Goal: Information Seeking & Learning: Find specific fact

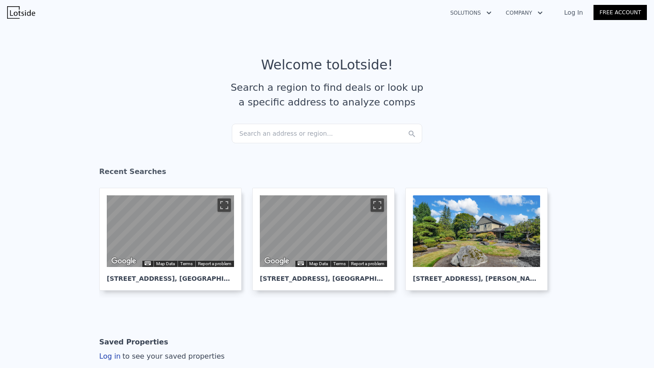
click at [290, 129] on div "Search an address or region..." at bounding box center [327, 134] width 190 height 20
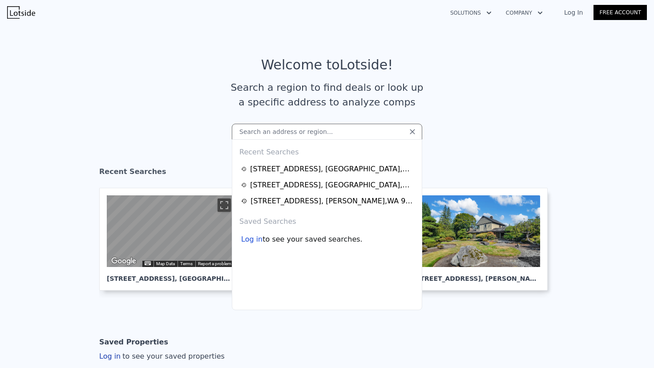
type input "[STREET_ADDRESS]"
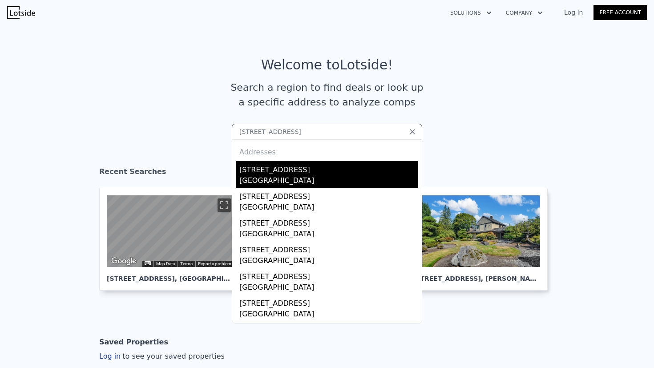
click at [272, 170] on div "[STREET_ADDRESS]" at bounding box center [328, 168] width 179 height 14
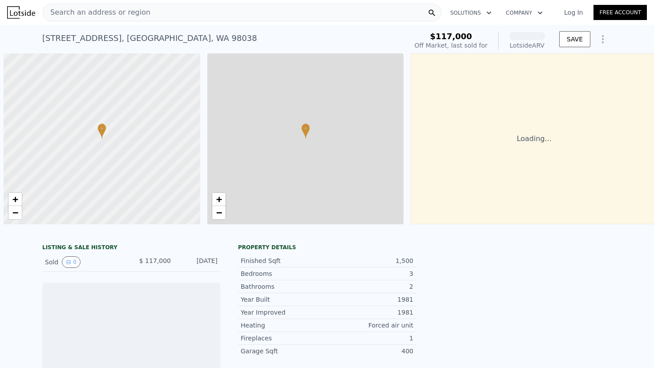
scroll to position [0, 4]
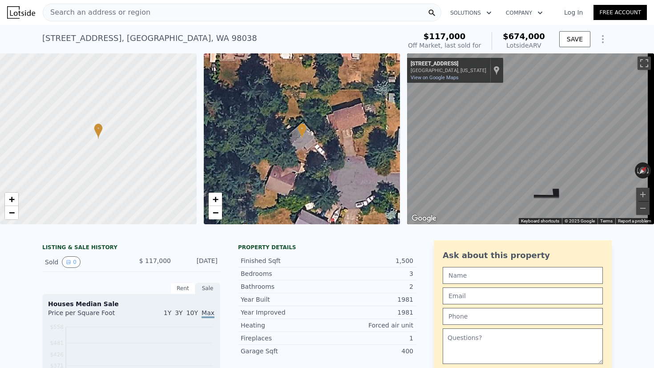
click at [522, 32] on span "$674,000" at bounding box center [524, 36] width 42 height 9
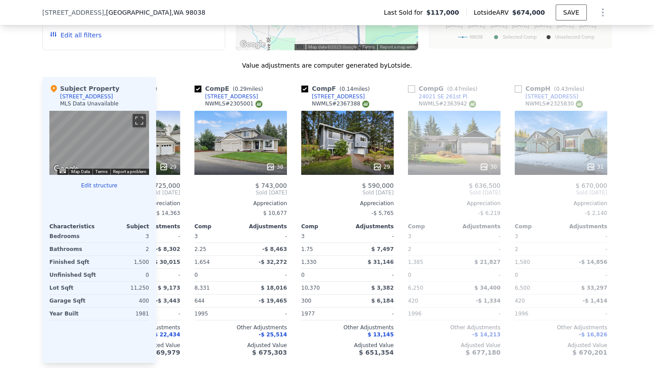
scroll to position [0, 423]
